Goal: Task Accomplishment & Management: Manage account settings

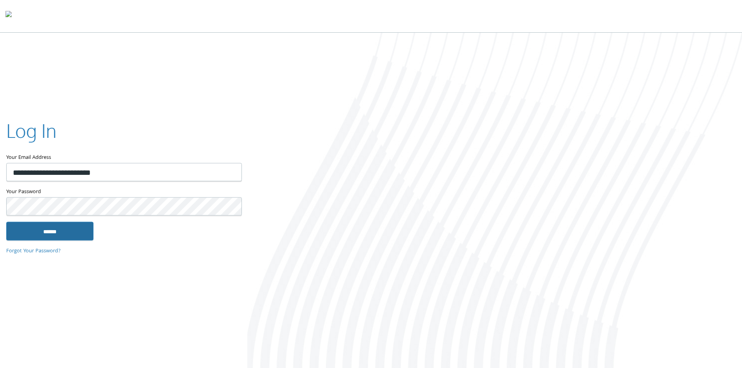
click at [51, 227] on input "******" at bounding box center [49, 230] width 87 height 19
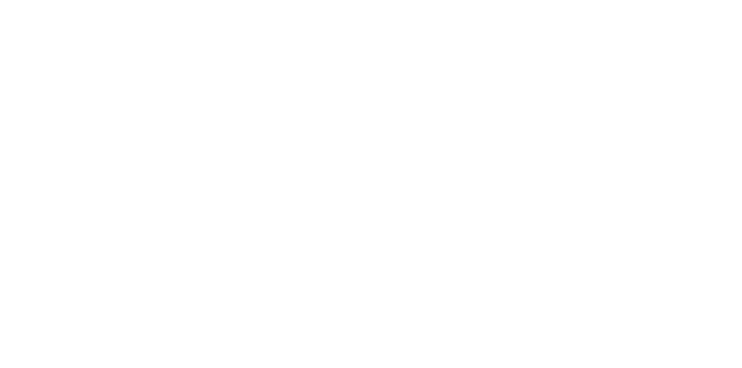
type input "**********"
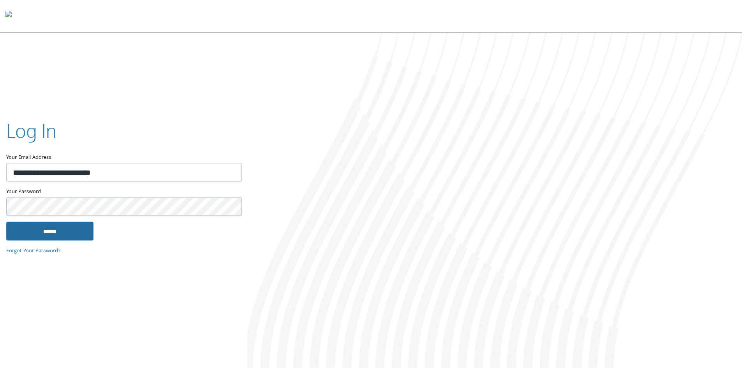
click at [40, 231] on input "******" at bounding box center [49, 230] width 87 height 19
